Goal: Information Seeking & Learning: Learn about a topic

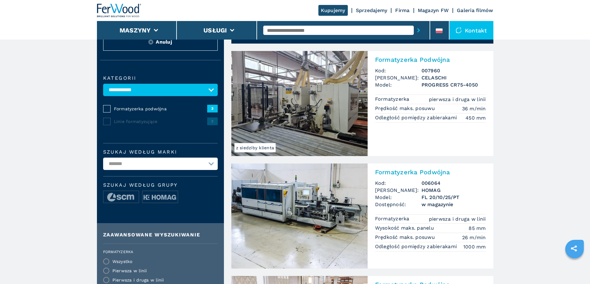
scroll to position [31, 0]
click at [312, 209] on img at bounding box center [299, 216] width 136 height 105
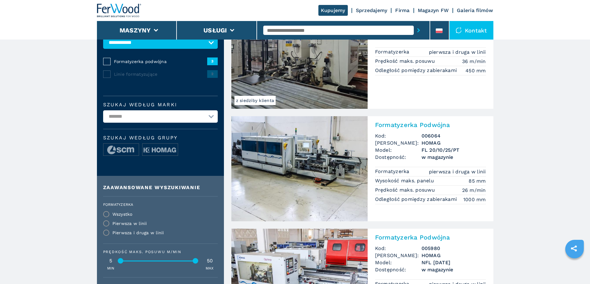
scroll to position [93, 0]
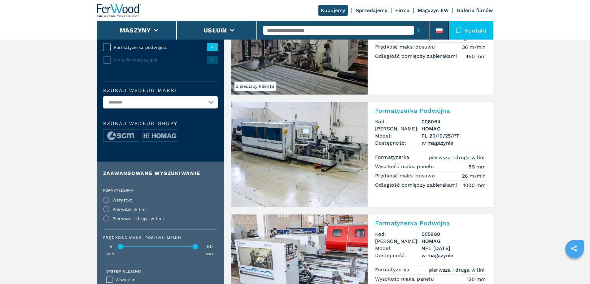
click at [303, 154] on img at bounding box center [299, 154] width 136 height 105
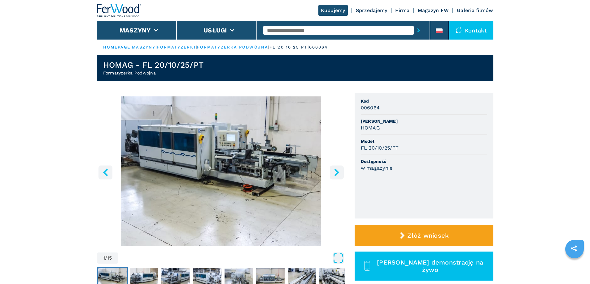
click at [337, 263] on icon "Open Fullscreen" at bounding box center [337, 258] width 11 height 11
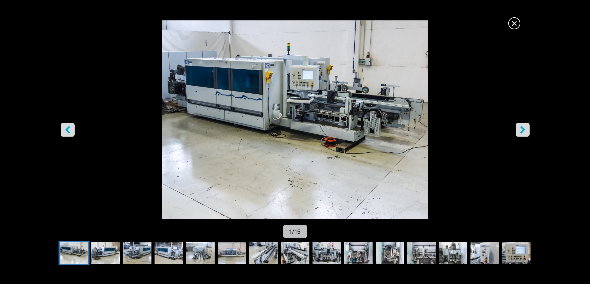
click at [525, 128] on icon "right-button" at bounding box center [523, 130] width 8 height 8
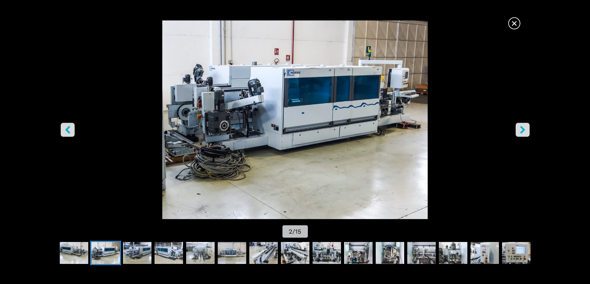
click at [525, 128] on icon "right-button" at bounding box center [523, 130] width 8 height 8
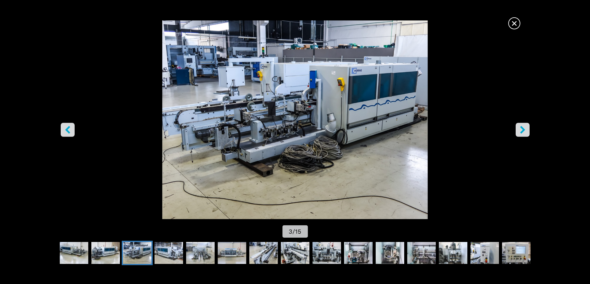
click at [355, 152] on img "Go to Slide 3" at bounding box center [294, 119] width 531 height 199
click at [510, 22] on span "×" at bounding box center [514, 22] width 11 height 11
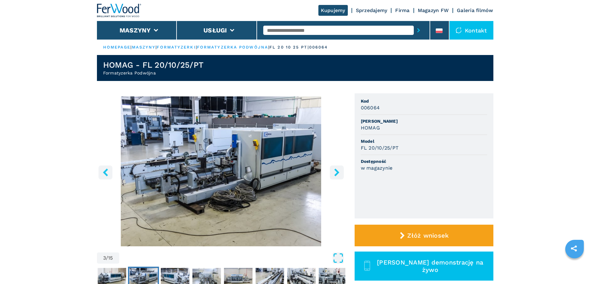
click at [335, 262] on icon "Open Fullscreen" at bounding box center [337, 258] width 11 height 11
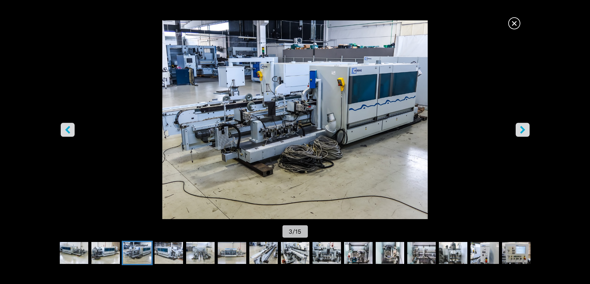
click at [522, 128] on icon "right-button" at bounding box center [522, 130] width 5 height 8
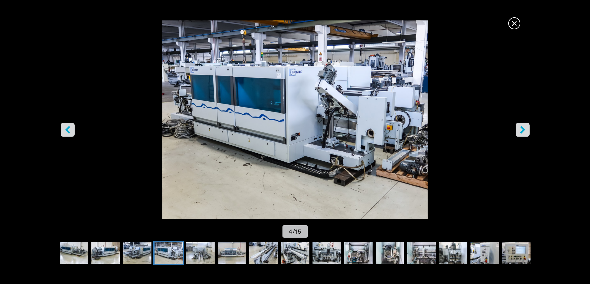
click at [522, 128] on icon "right-button" at bounding box center [522, 130] width 5 height 8
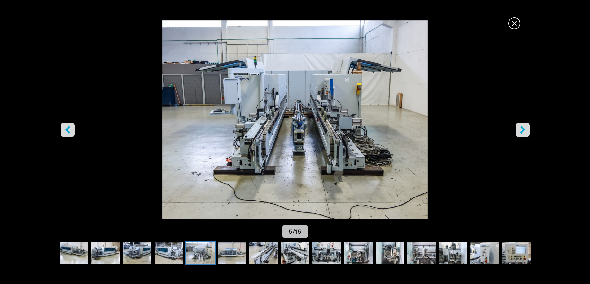
click at [522, 127] on icon "right-button" at bounding box center [523, 130] width 8 height 8
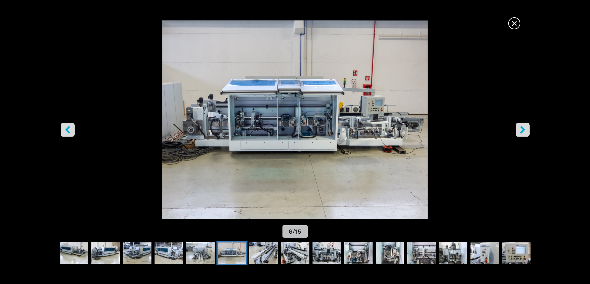
click at [522, 127] on icon "right-button" at bounding box center [523, 130] width 8 height 8
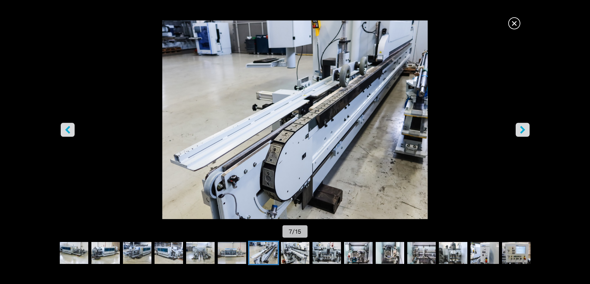
click at [522, 127] on icon "right-button" at bounding box center [523, 130] width 8 height 8
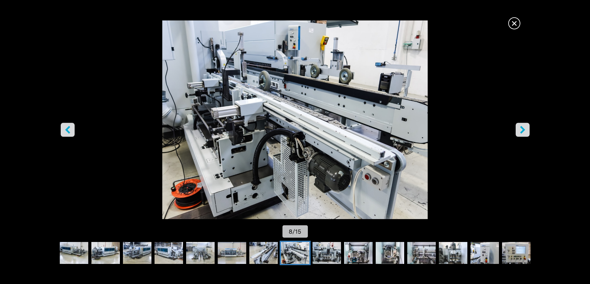
click at [522, 127] on icon "right-button" at bounding box center [523, 130] width 8 height 8
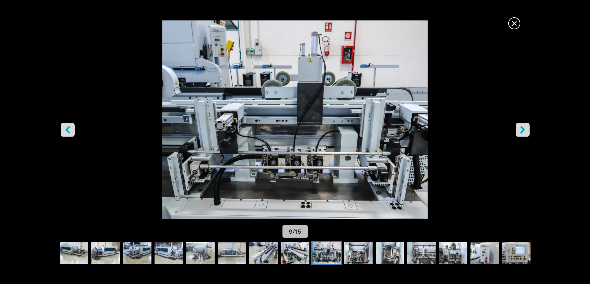
click at [522, 127] on icon "right-button" at bounding box center [523, 130] width 8 height 8
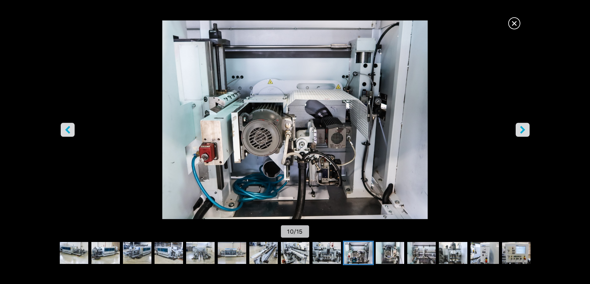
click at [522, 127] on icon "right-button" at bounding box center [523, 130] width 8 height 8
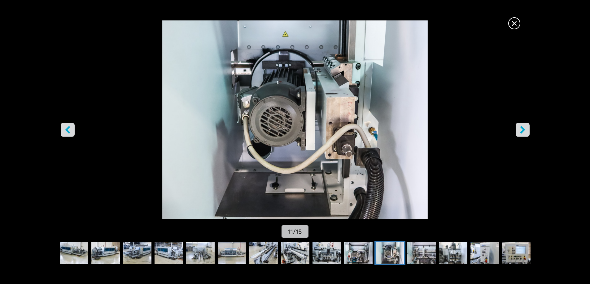
click at [522, 127] on icon "right-button" at bounding box center [523, 130] width 8 height 8
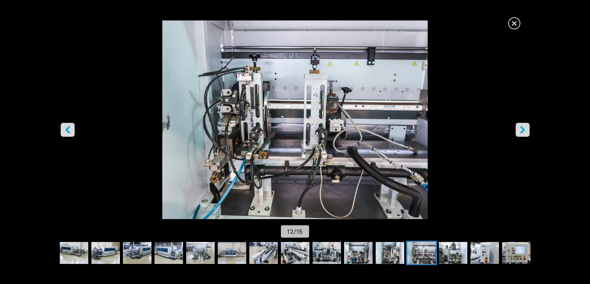
click at [522, 127] on icon "right-button" at bounding box center [523, 130] width 8 height 8
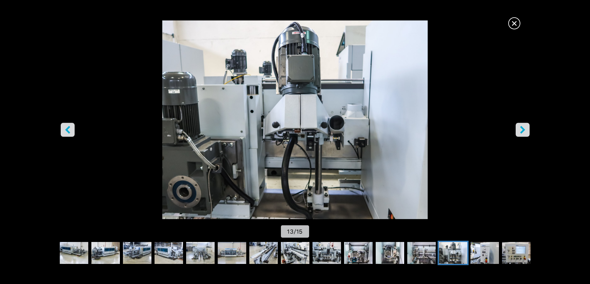
click at [71, 131] on icon "left-button" at bounding box center [68, 130] width 8 height 8
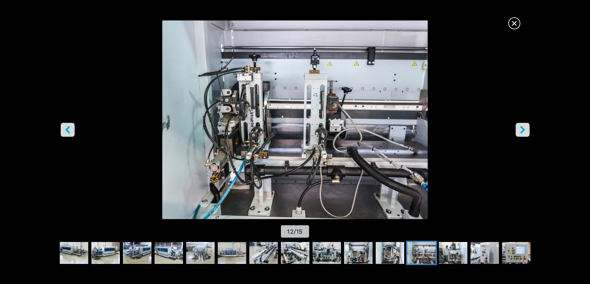
click at [527, 130] on button "right-button" at bounding box center [522, 130] width 14 height 14
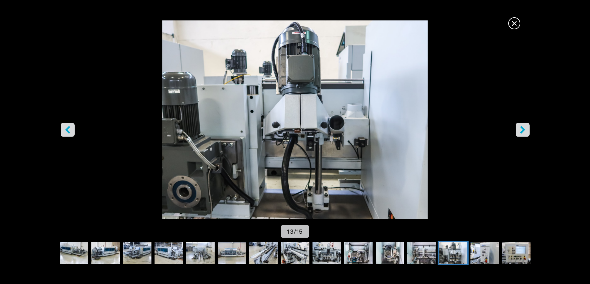
click at [527, 130] on button "right-button" at bounding box center [522, 130] width 14 height 14
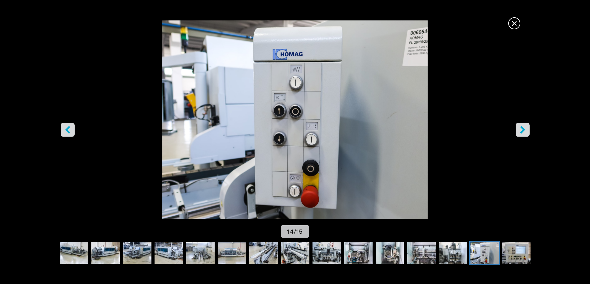
click at [527, 130] on button "right-button" at bounding box center [522, 130] width 14 height 14
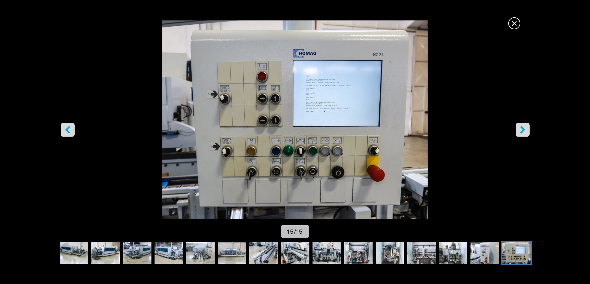
click at [527, 130] on button "right-button" at bounding box center [522, 130] width 14 height 14
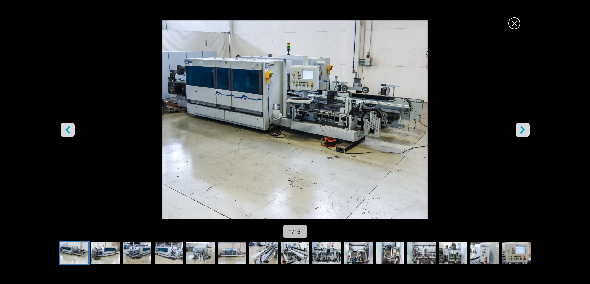
click at [527, 130] on button "right-button" at bounding box center [522, 130] width 14 height 14
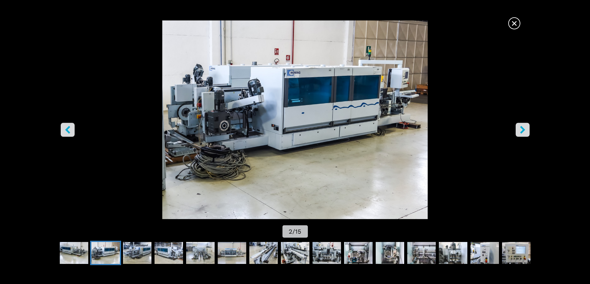
click at [527, 130] on button "right-button" at bounding box center [522, 130] width 14 height 14
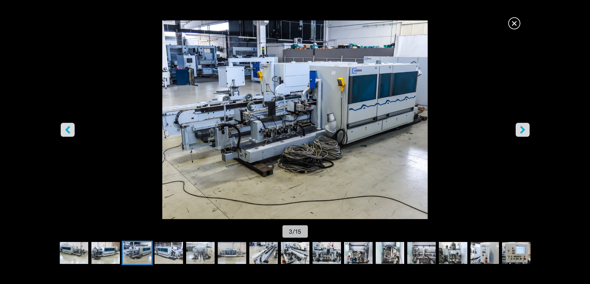
click at [527, 130] on button "right-button" at bounding box center [522, 130] width 14 height 14
